Goal: Obtain resource: Obtain resource

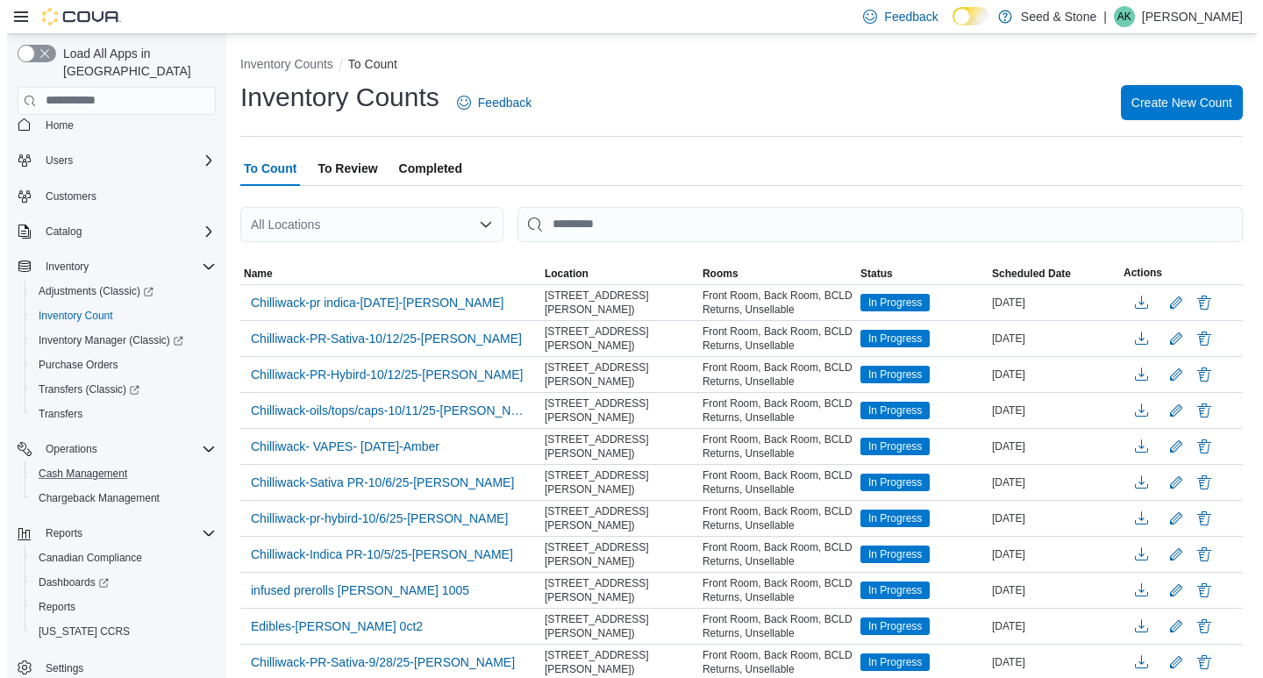
scroll to position [18, 0]
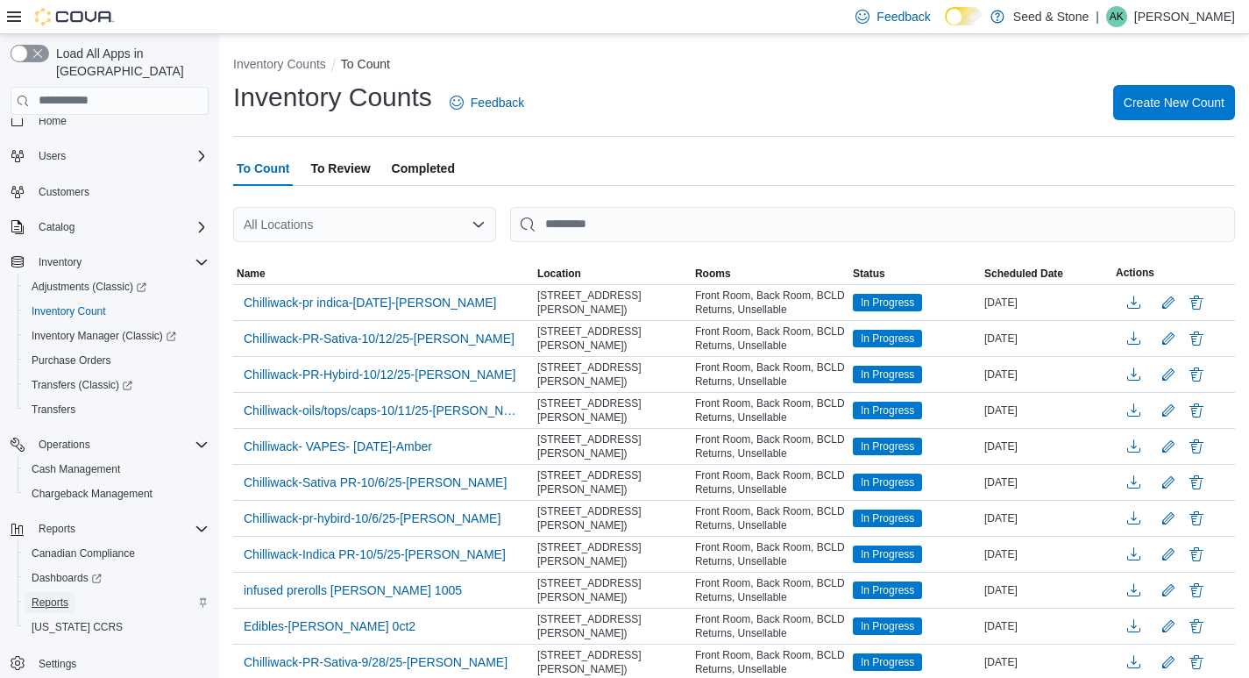
click at [73, 593] on link "Reports" at bounding box center [50, 602] width 51 height 21
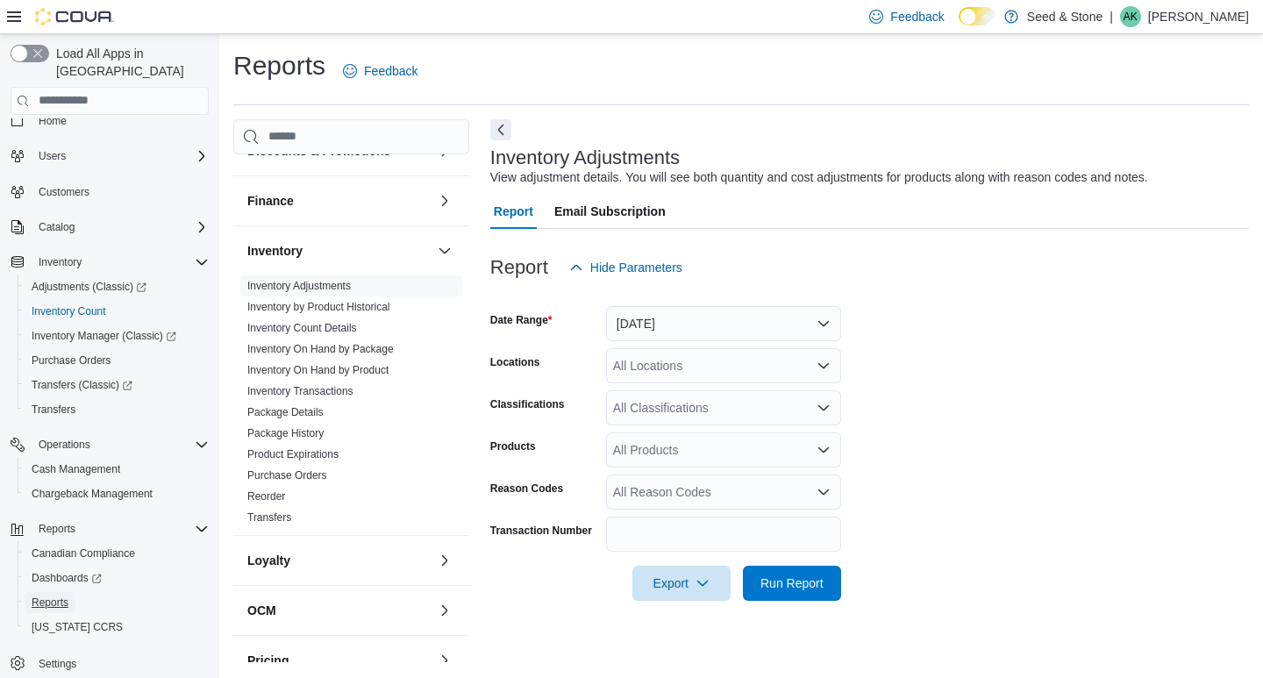
scroll to position [194, 0]
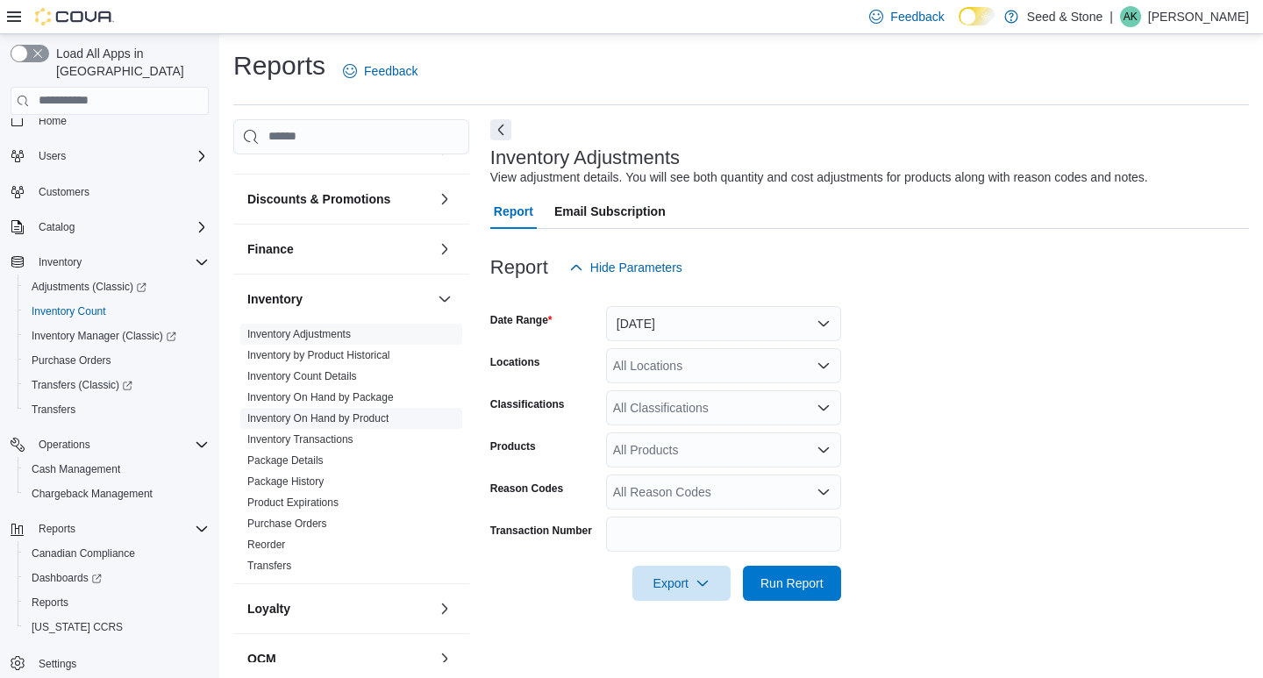
click at [346, 412] on link "Inventory On Hand by Product" at bounding box center [317, 418] width 141 height 12
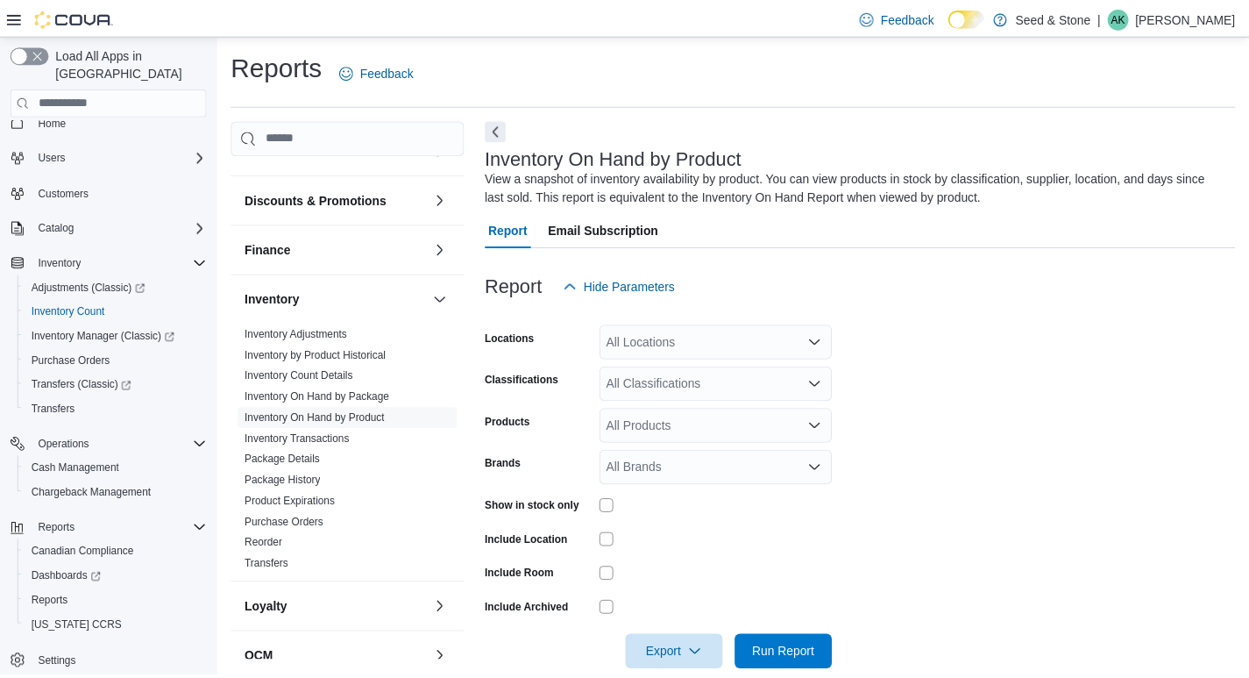
scroll to position [29, 0]
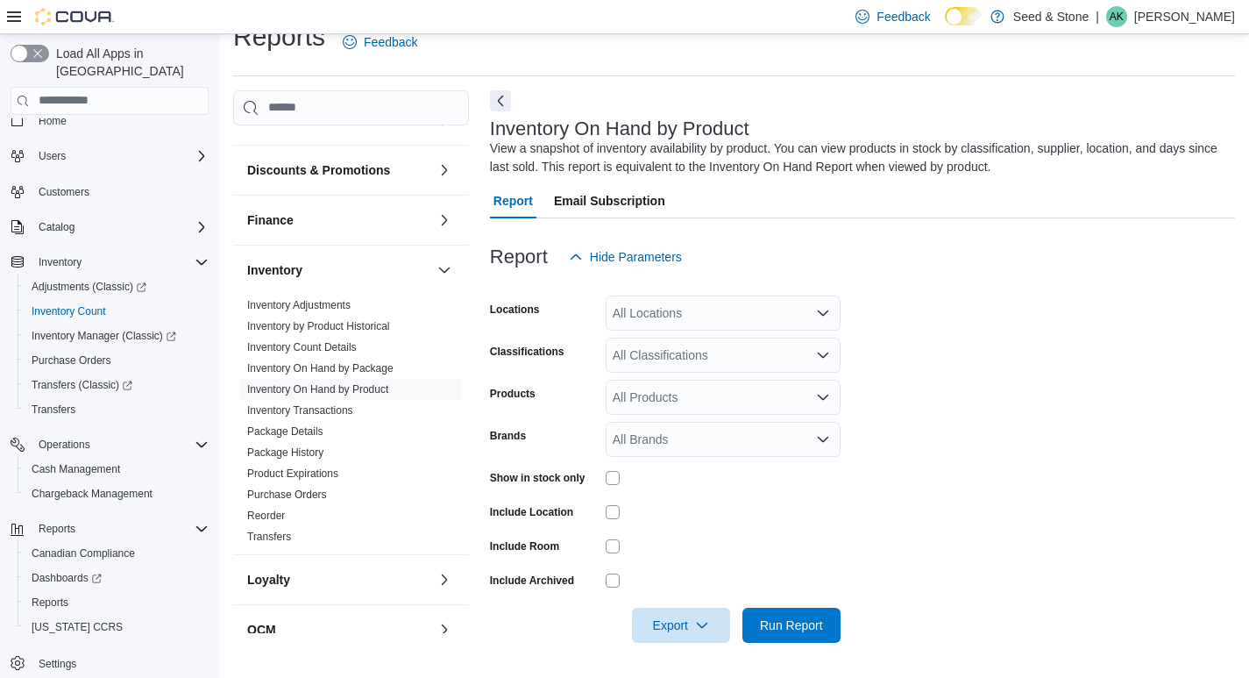
click at [720, 306] on div "All Locations" at bounding box center [723, 312] width 235 height 35
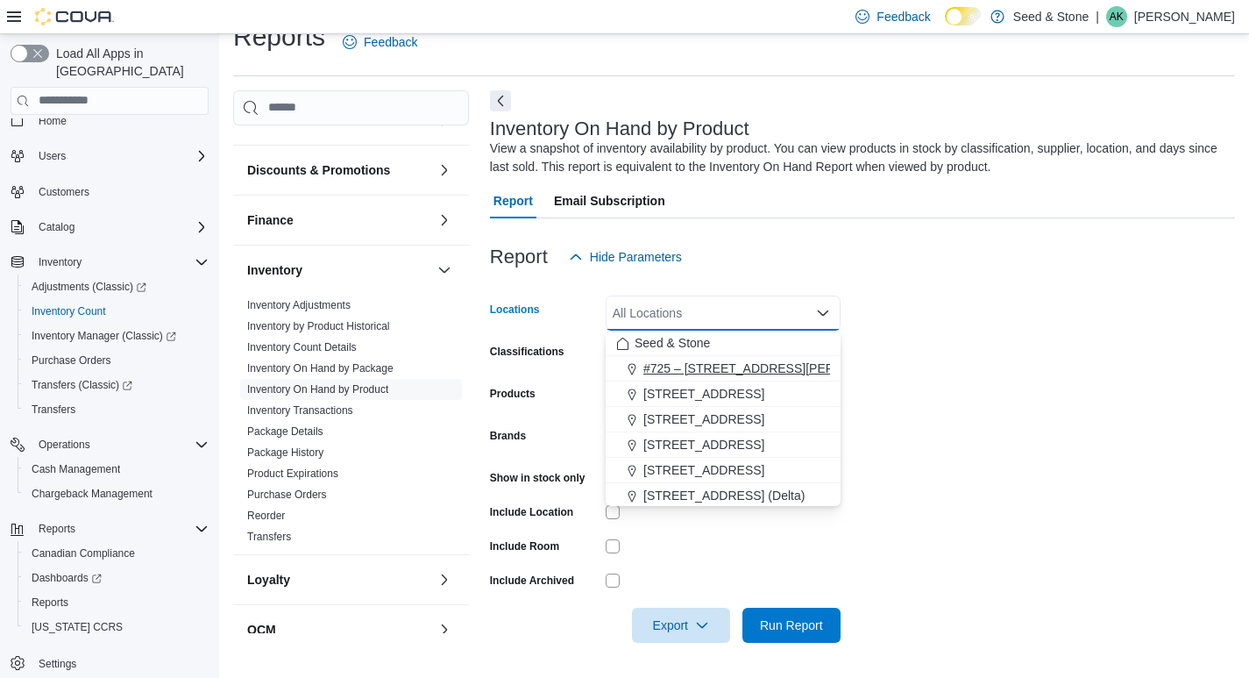
click at [700, 368] on span "#725 – [STREET_ADDRESS][PERSON_NAME])" at bounding box center [777, 368] width 267 height 18
click at [961, 363] on form "Locations #725 – [STREET_ADDRESS][PERSON_NAME] Combo box. Selected. #[STREET_AD…" at bounding box center [862, 458] width 745 height 368
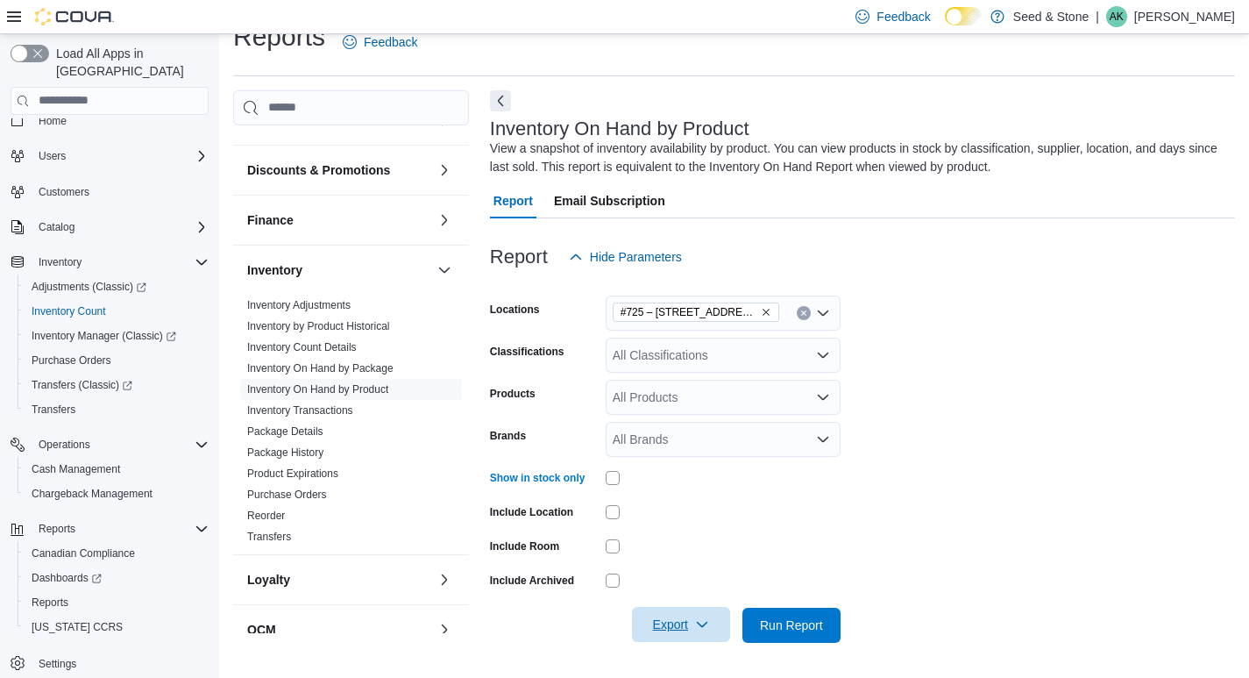
click at [707, 623] on icon "button" at bounding box center [702, 624] width 14 height 14
click at [675, 516] on span "Export to Excel" at bounding box center [683, 520] width 79 height 14
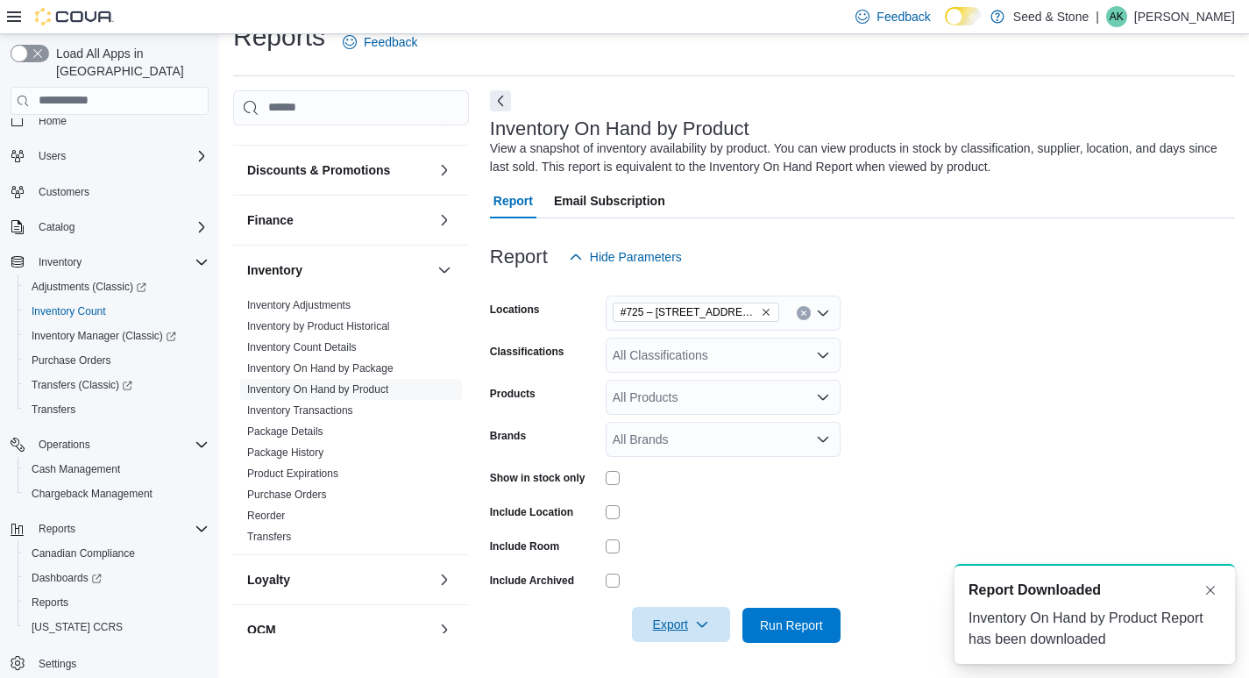
scroll to position [0, 0]
click at [821, 401] on icon "Open list of options" at bounding box center [823, 397] width 14 height 14
click at [821, 400] on icon "Close list of options" at bounding box center [823, 397] width 14 height 14
click at [829, 348] on icon "Open list of options" at bounding box center [823, 355] width 14 height 14
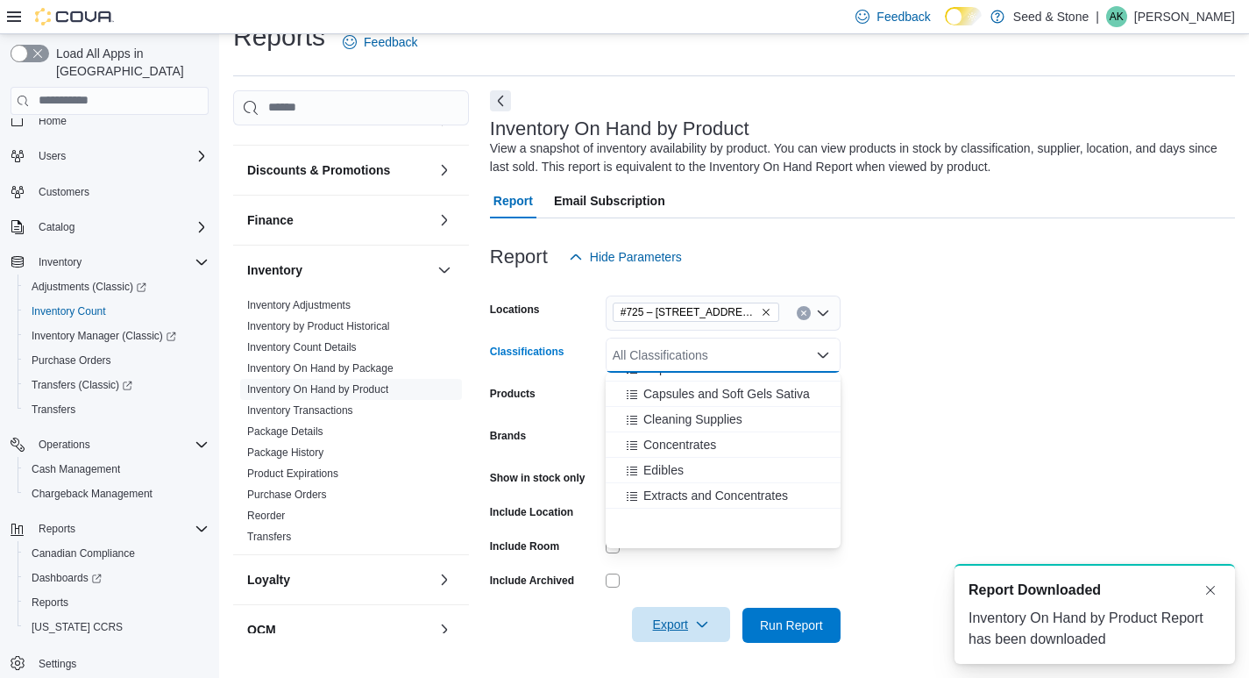
scroll to position [614, 0]
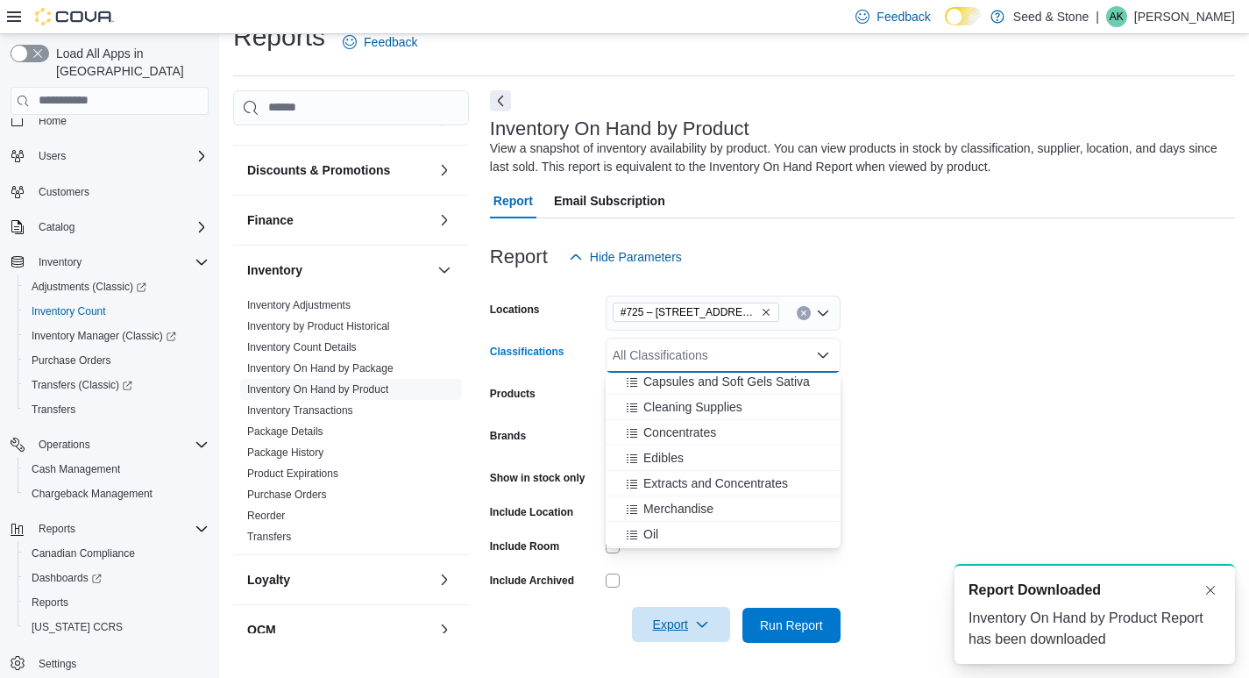
click at [954, 386] on form "Locations #[STREET_ADDRESS][PERSON_NAME] Classifications All Classifications Co…" at bounding box center [862, 458] width 745 height 368
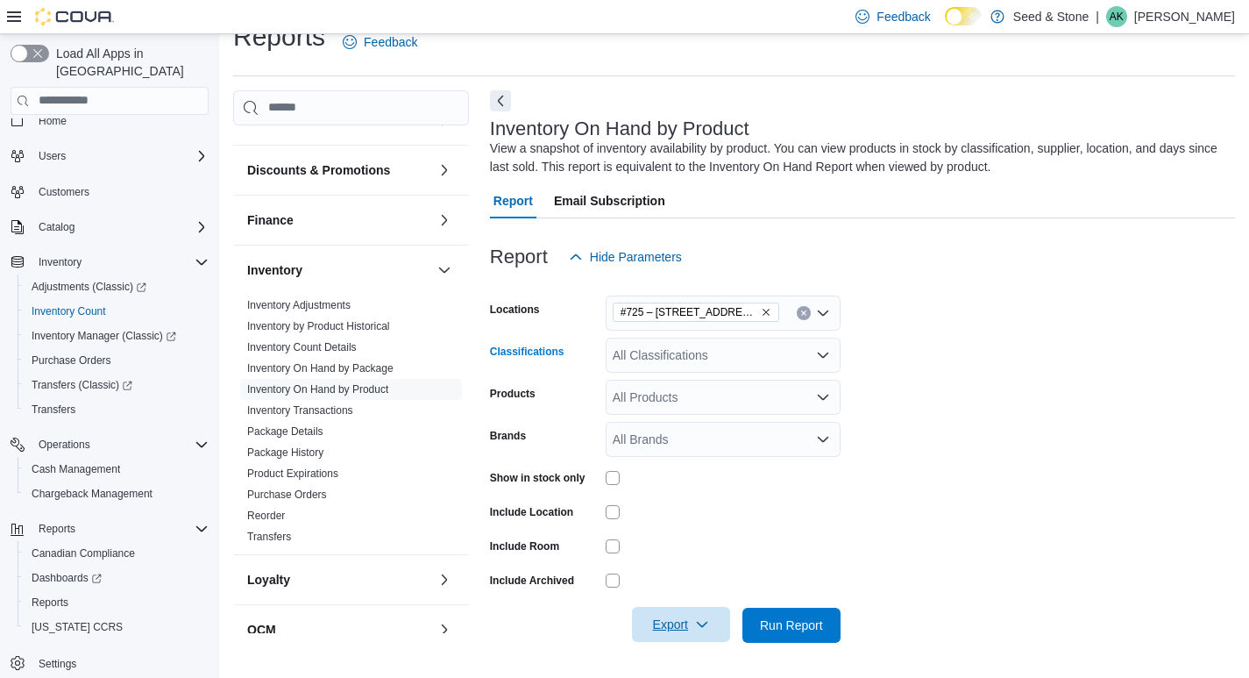
click at [834, 355] on div "All Classifications" at bounding box center [723, 355] width 235 height 35
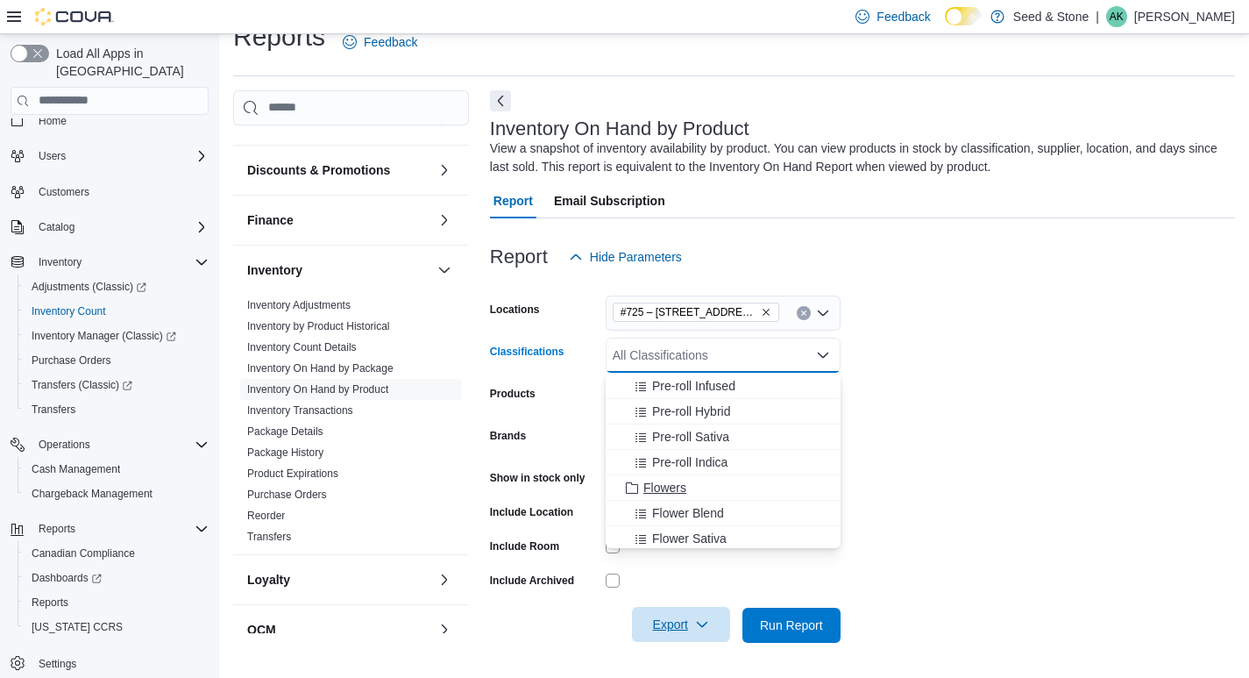
scroll to position [175, 0]
click at [680, 487] on span "Flowers" at bounding box center [665, 489] width 43 height 18
click at [1111, 424] on form "Locations #[STREET_ADDRESS][PERSON_NAME] Classifications Flowers Combo box. Sel…" at bounding box center [862, 458] width 745 height 368
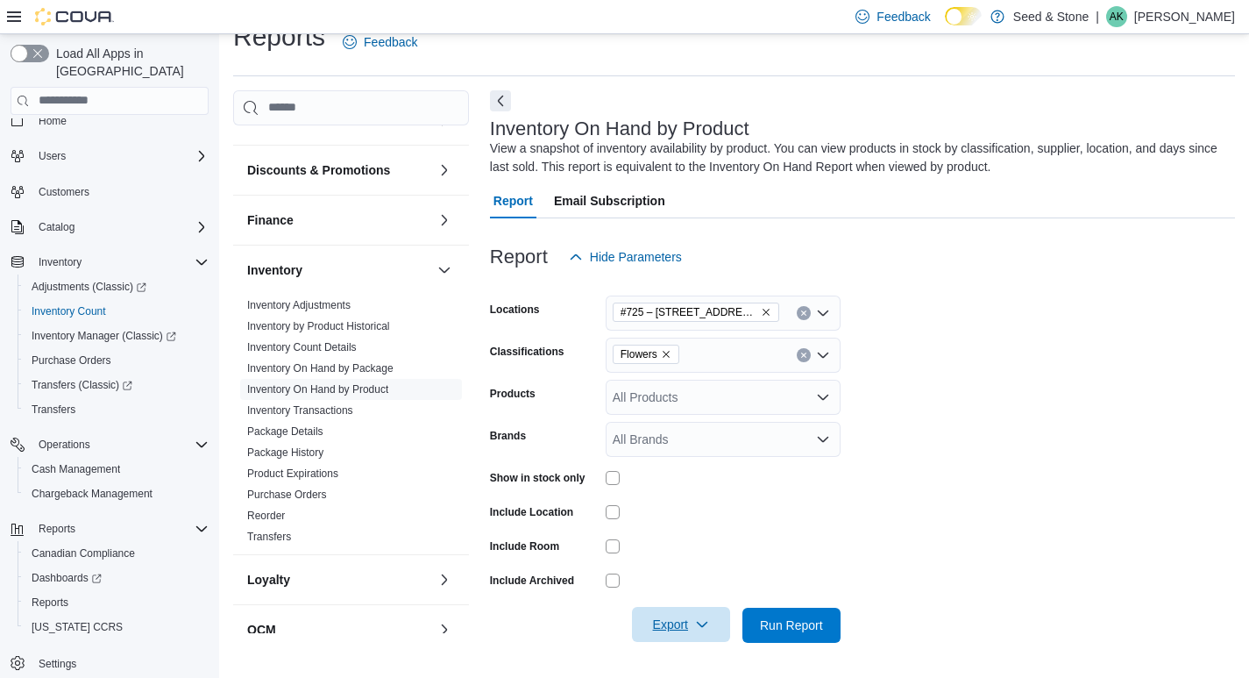
click at [681, 629] on span "Export" at bounding box center [681, 624] width 77 height 35
click at [696, 514] on span "Export to Excel" at bounding box center [683, 520] width 79 height 14
